Goal: Task Accomplishment & Management: Manage account settings

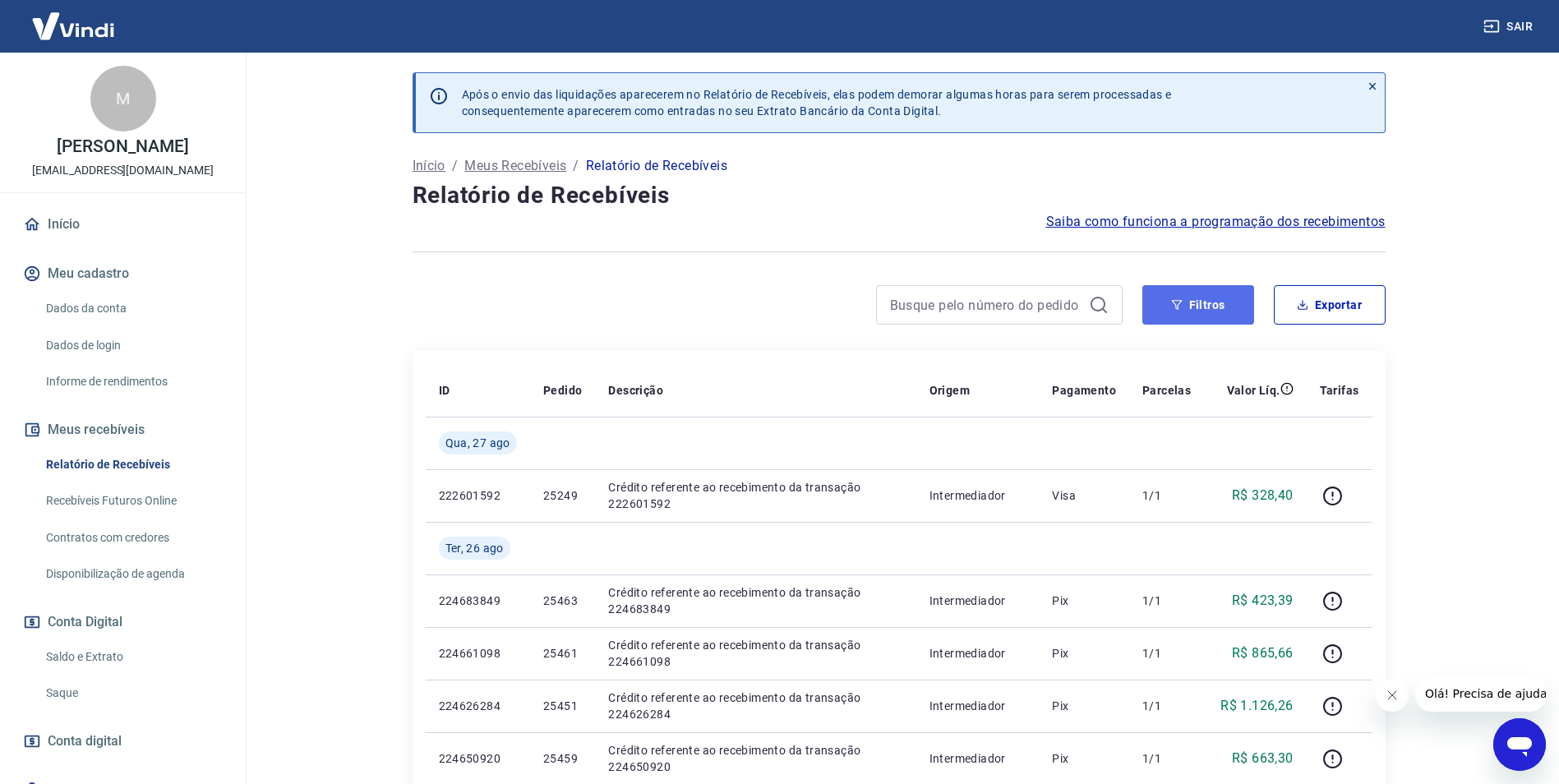
click at [1237, 311] on button "Filtros" at bounding box center [1198, 305] width 112 height 40
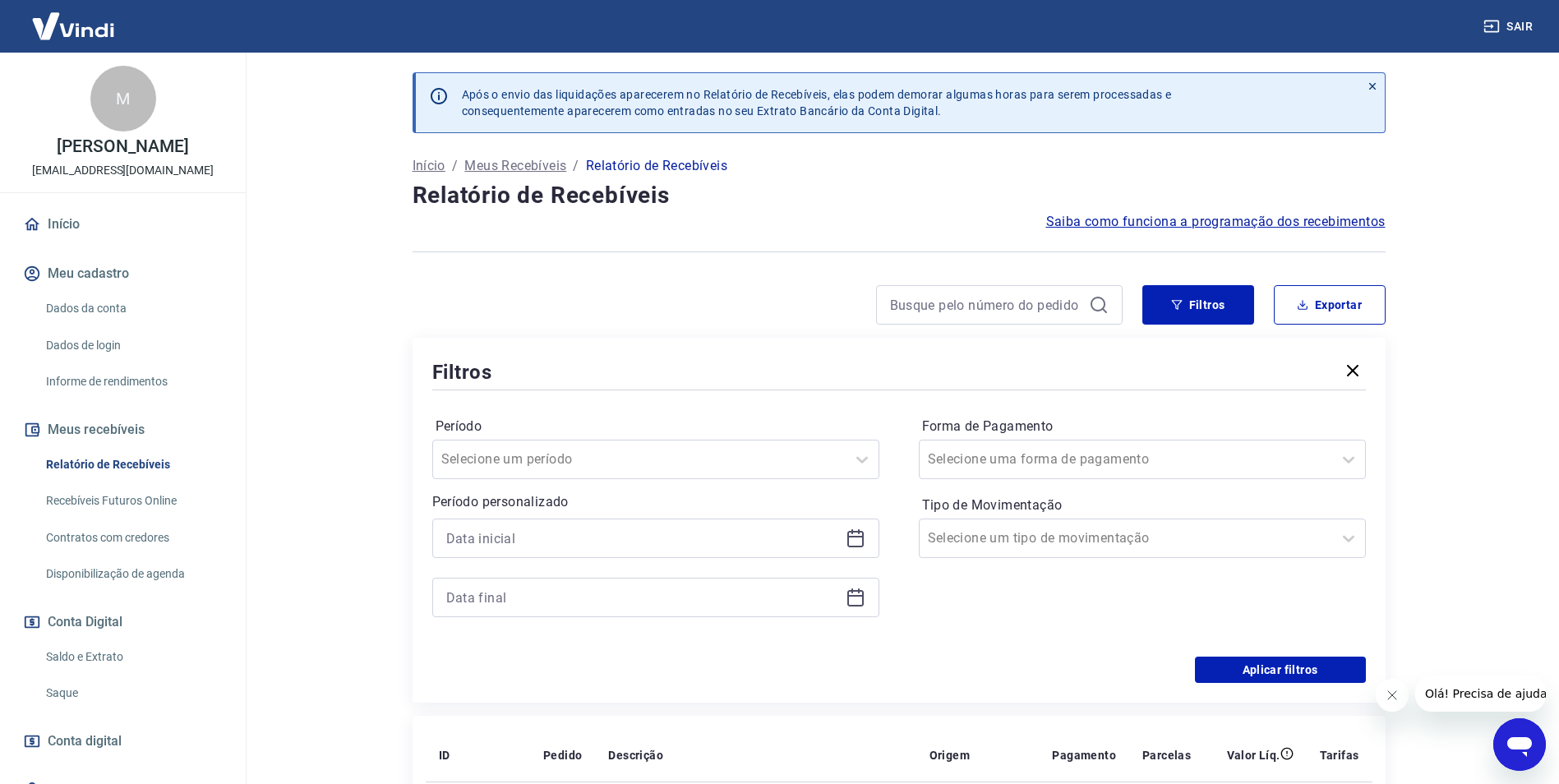
click at [850, 540] on icon at bounding box center [856, 538] width 20 height 20
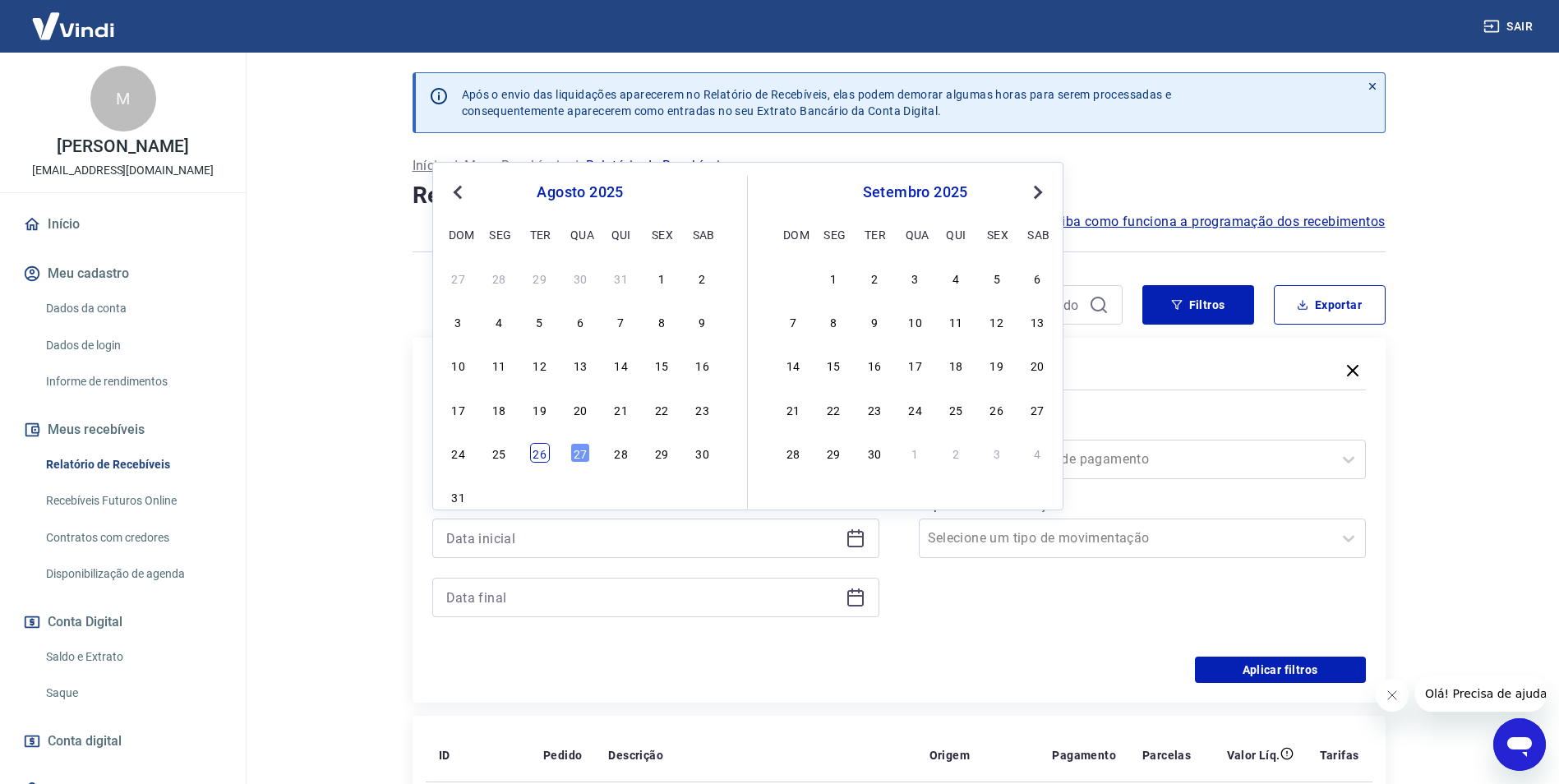
click at [543, 453] on div "26" at bounding box center [540, 453] width 20 height 20
type input "[DATE]"
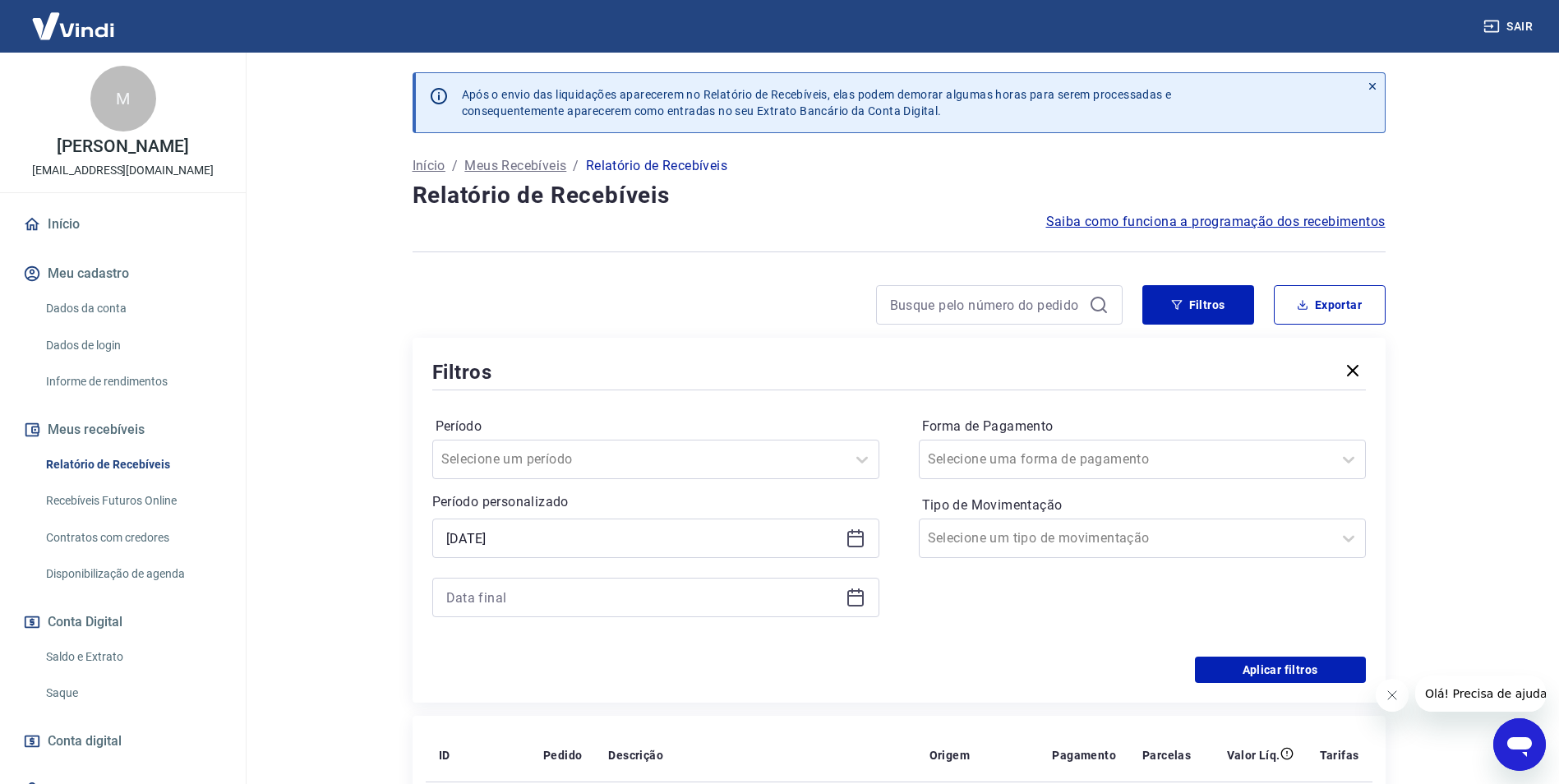
click at [858, 602] on icon at bounding box center [856, 597] width 20 height 20
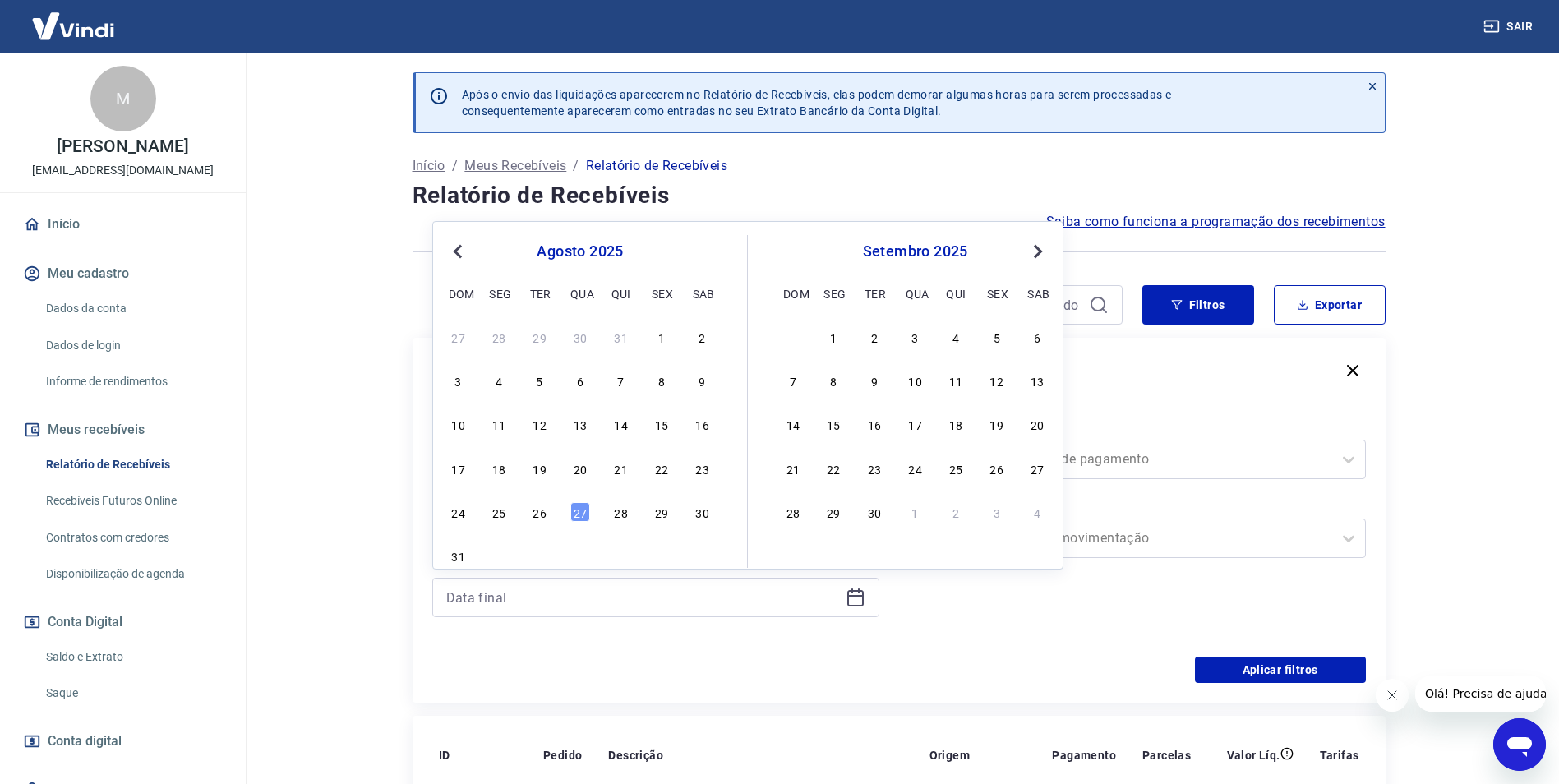
click at [537, 511] on div "26" at bounding box center [540, 512] width 20 height 20
type input "[DATE]"
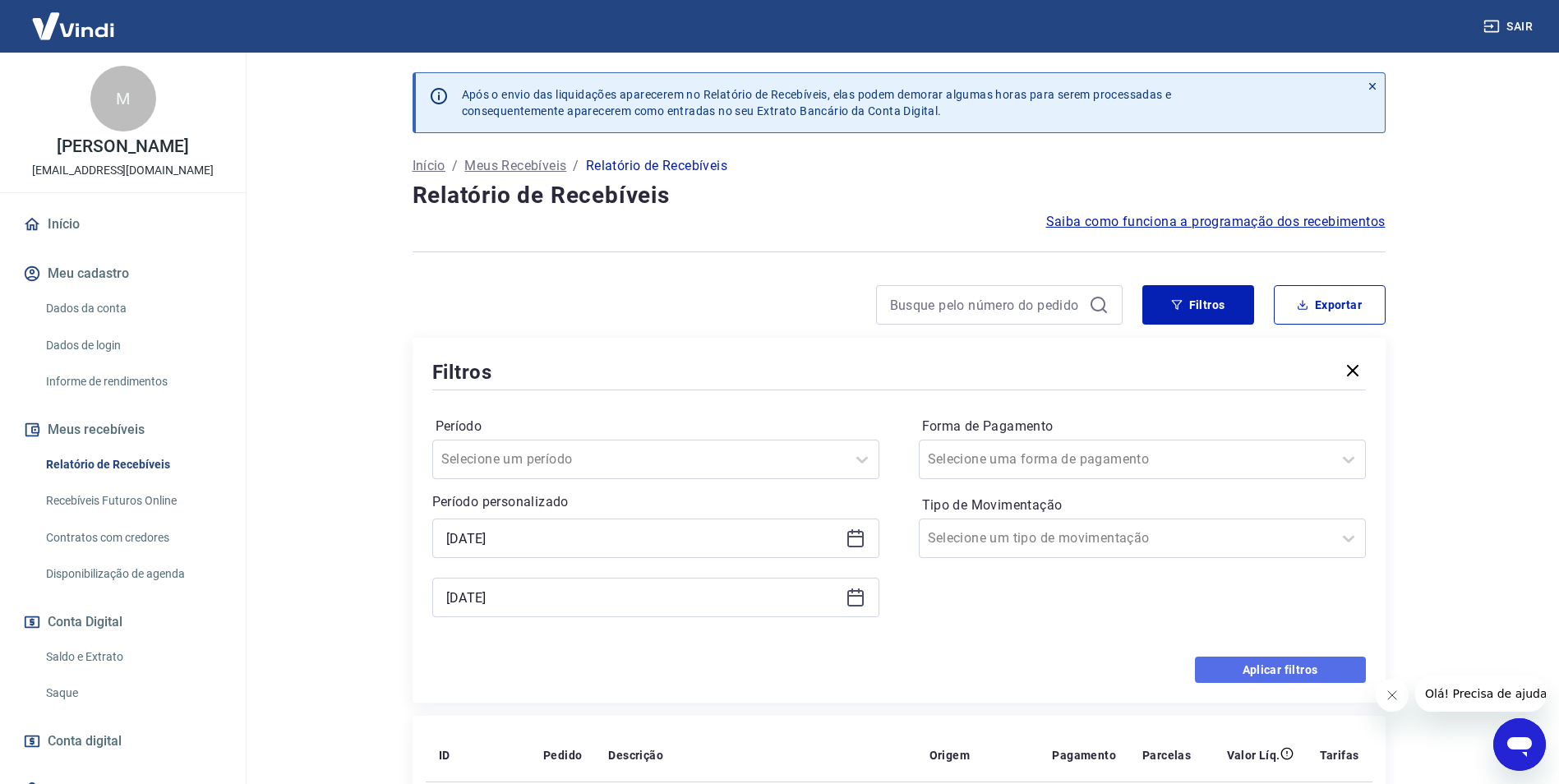
click at [1324, 672] on button "Aplicar filtros" at bounding box center [1280, 669] width 171 height 27
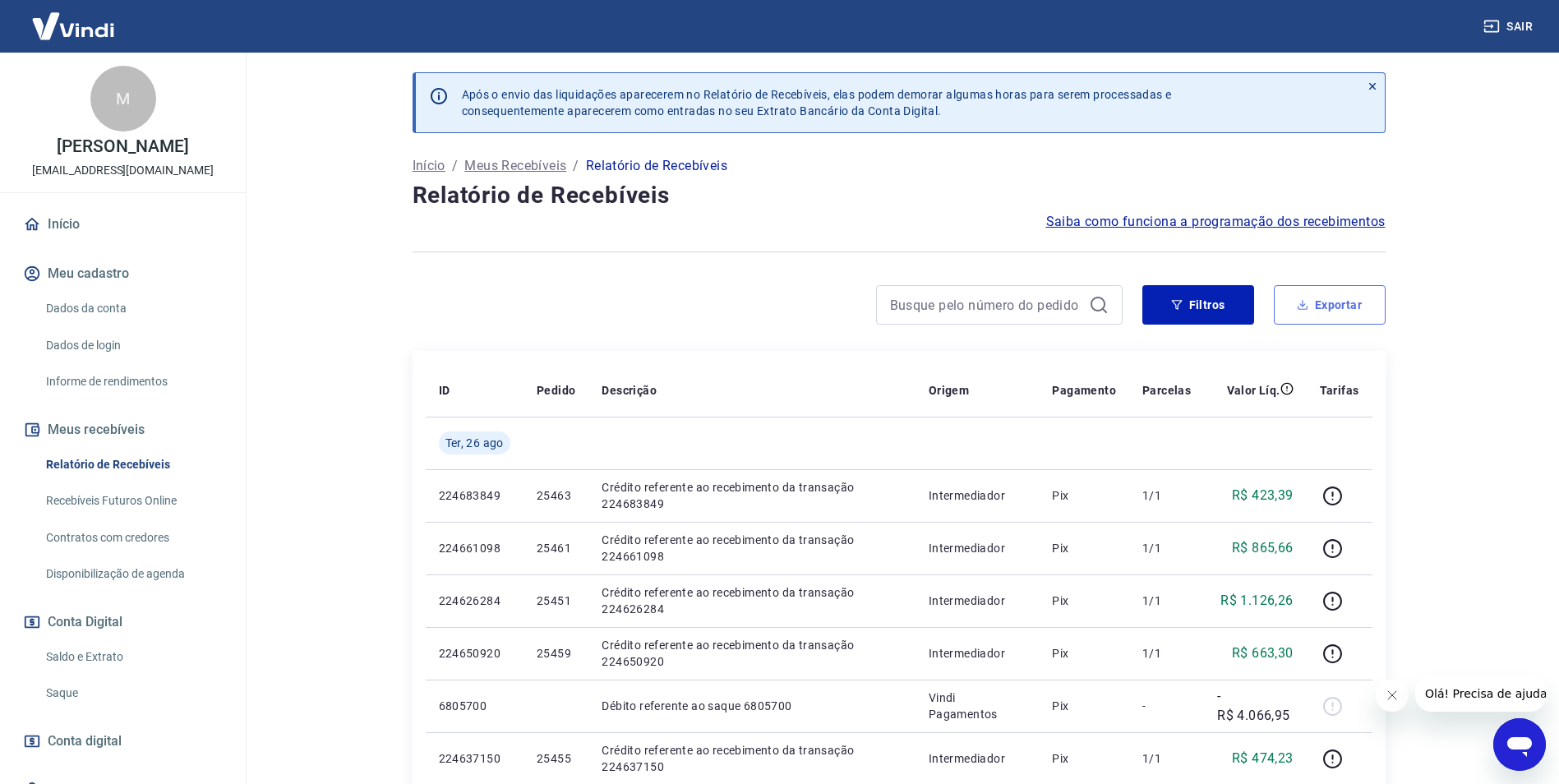
click at [1383, 308] on button "Exportar" at bounding box center [1330, 305] width 112 height 40
type input "[DATE]"
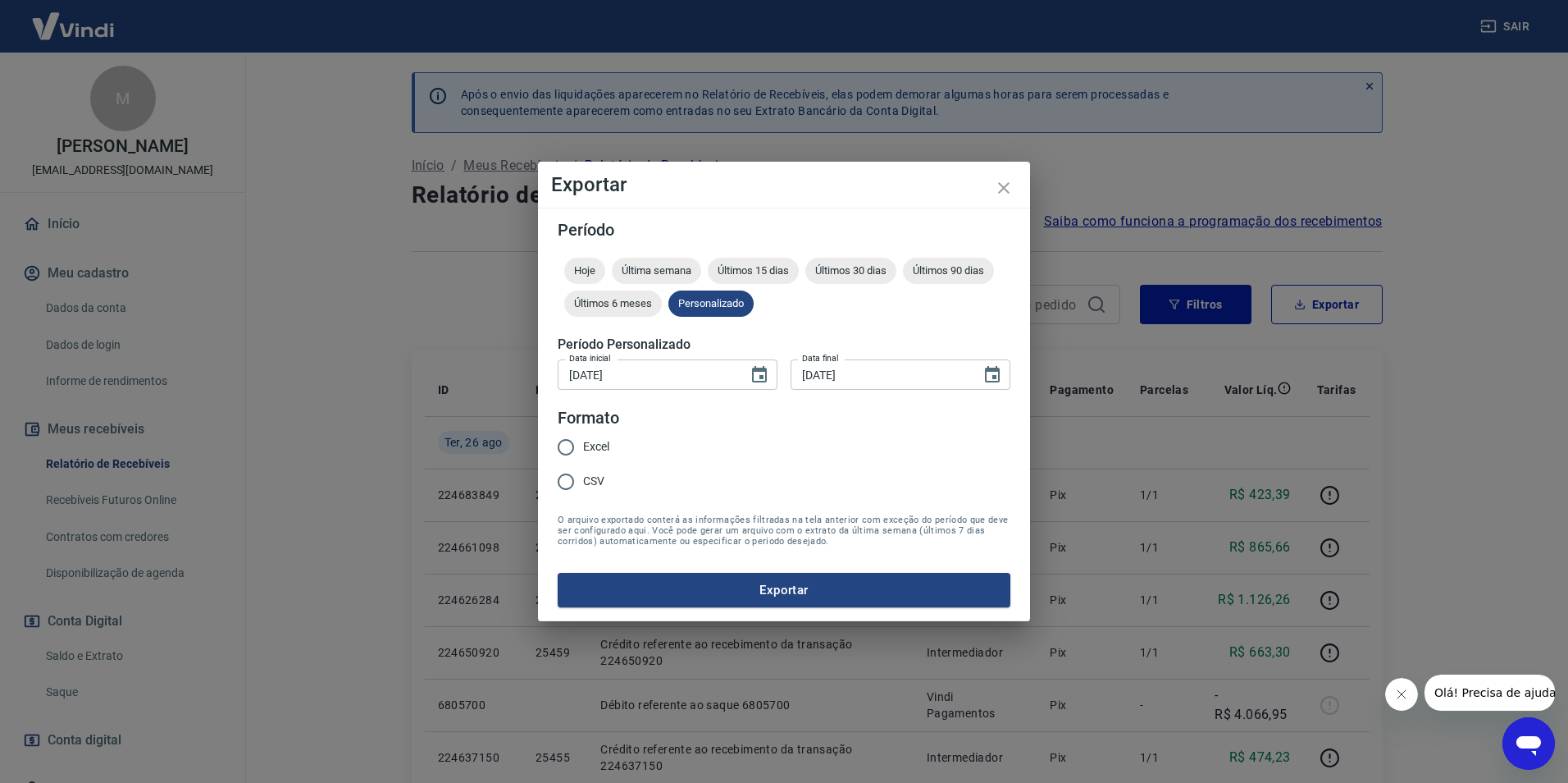
click at [588, 450] on span "Excel" at bounding box center [596, 446] width 27 height 17
click at [583, 450] on input "Excel" at bounding box center [565, 446] width 35 height 35
radio input "true"
click at [767, 585] on button "Exportar" at bounding box center [784, 589] width 453 height 35
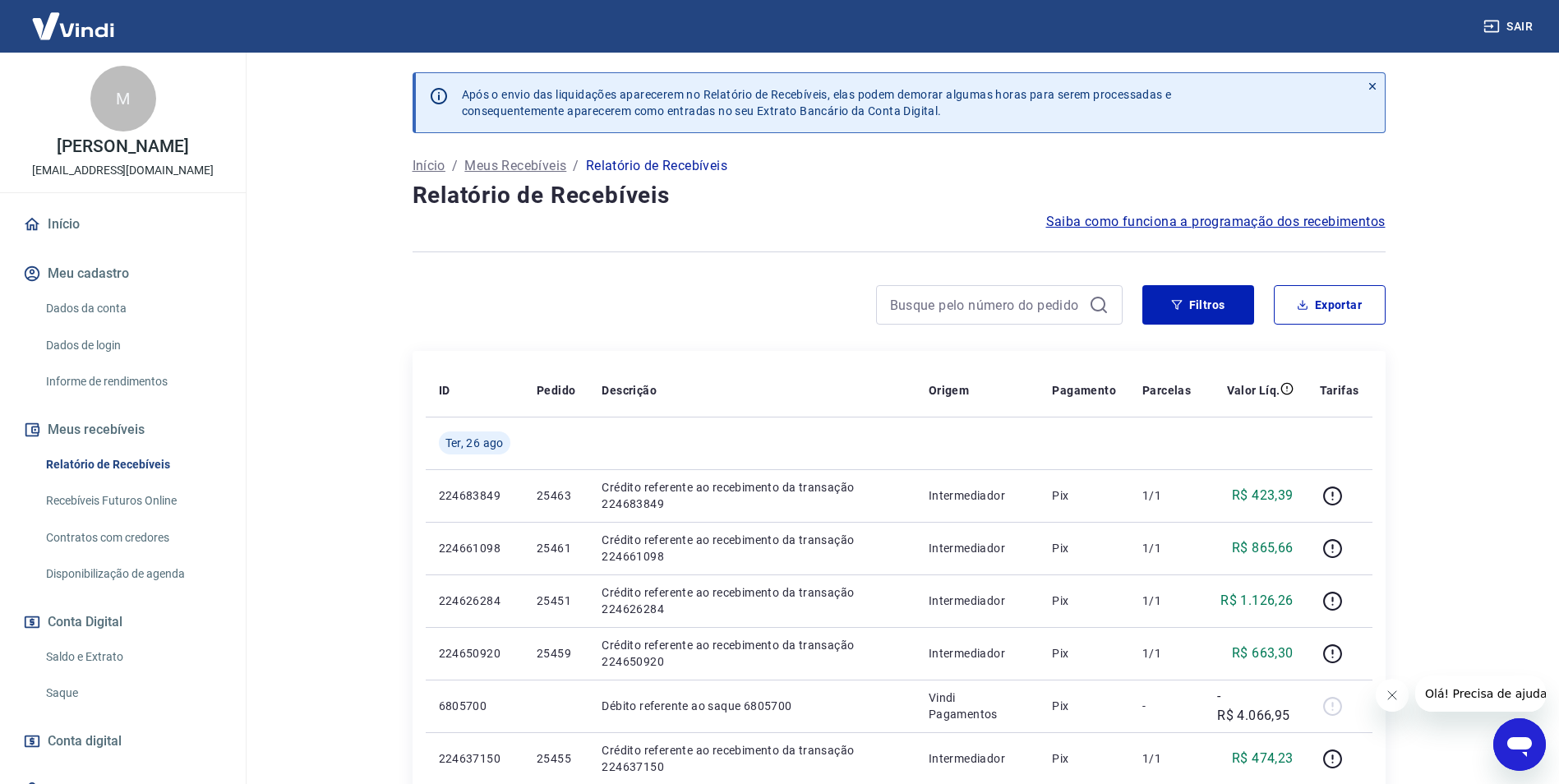
click at [689, 306] on div at bounding box center [768, 305] width 710 height 40
click at [68, 666] on link "Saldo e Extrato" at bounding box center [133, 656] width 187 height 34
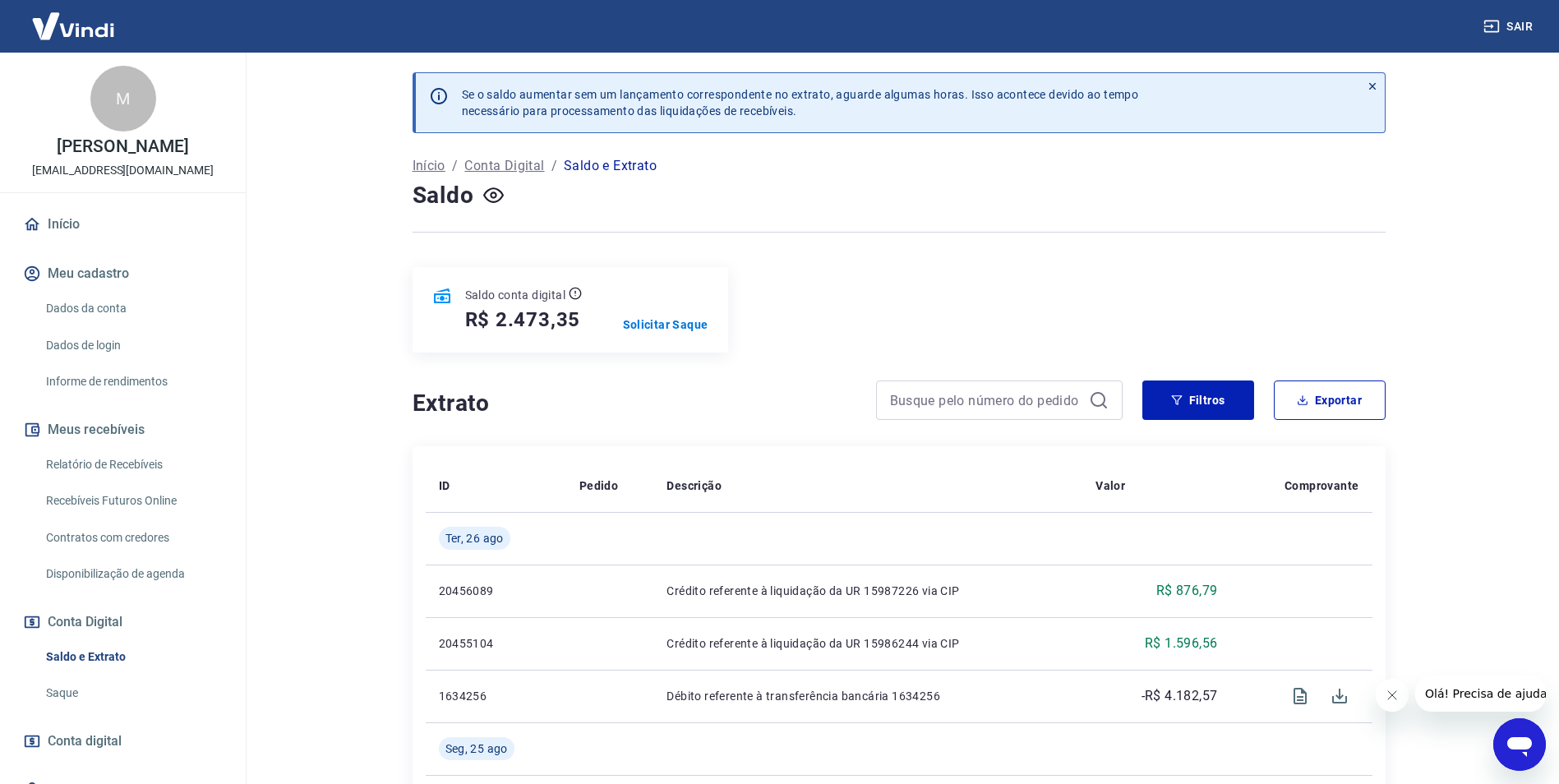
click at [752, 395] on h4 "Extrato" at bounding box center [634, 402] width 444 height 33
